Goal: Information Seeking & Learning: Learn about a topic

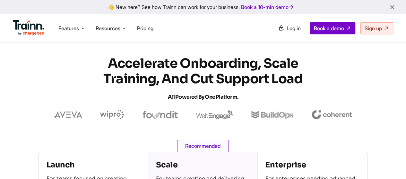
click at [82, 32] on li "Features Product Videos Create product & how-to videos in multiple languages. G…" at bounding box center [72, 28] width 32 height 12
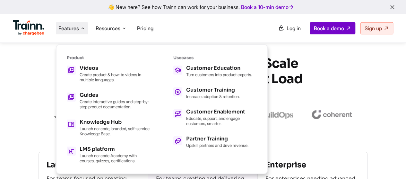
click at [114, 105] on p "Create interactive guides and step-by-step product documentation." at bounding box center [115, 104] width 71 height 10
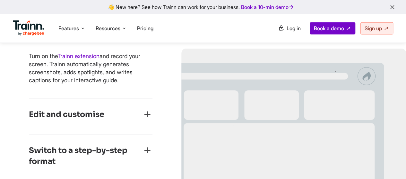
scroll to position [335, 0]
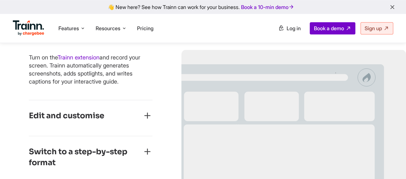
click at [147, 116] on icon "button" at bounding box center [147, 115] width 10 height 10
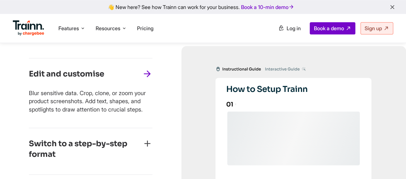
click at [147, 146] on icon "button" at bounding box center [147, 143] width 10 height 10
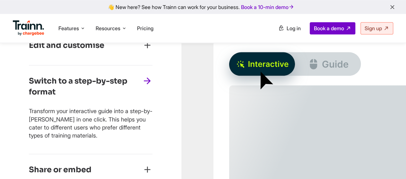
scroll to position [364, 0]
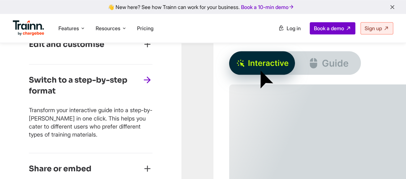
click at [148, 80] on icon "button" at bounding box center [147, 80] width 10 height 10
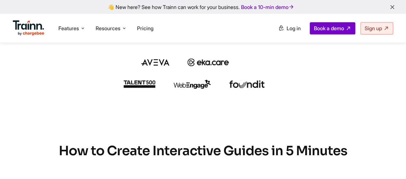
scroll to position [169, 0]
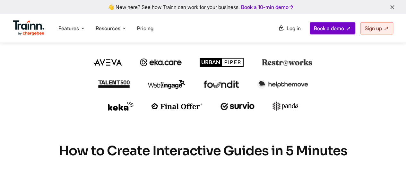
click at [76, 29] on span "Features" at bounding box center [68, 28] width 21 height 7
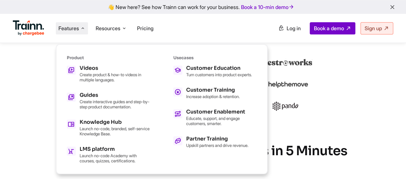
click at [106, 71] on div "Videos Create product & how-to videos in multiple languages." at bounding box center [115, 73] width 71 height 17
